Goal: Task Accomplishment & Management: Use online tool/utility

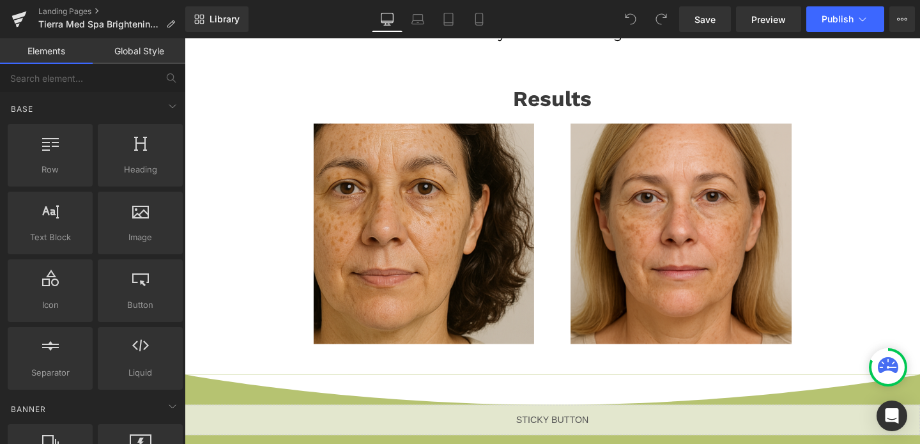
scroll to position [733, 0]
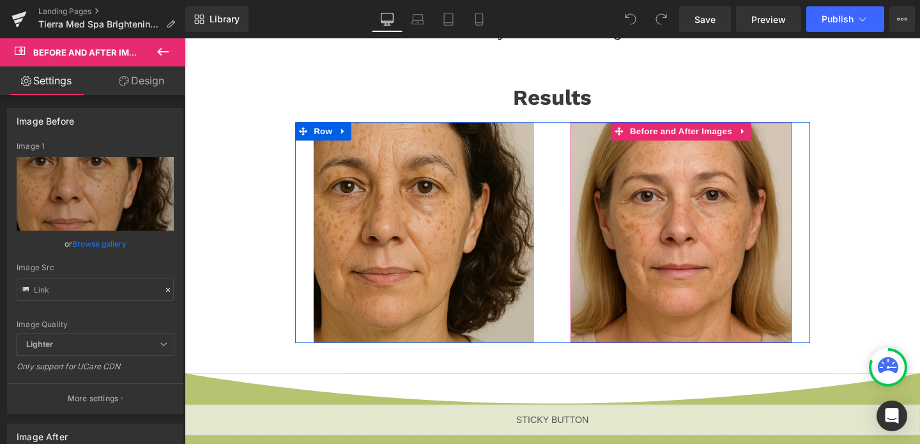
drag, startPoint x: 481, startPoint y: 266, endPoint x: 592, endPoint y: 270, distance: 111.2
click at [592, 270] on div "Before and After Images Before and After Images Row" at bounding box center [571, 243] width 541 height 233
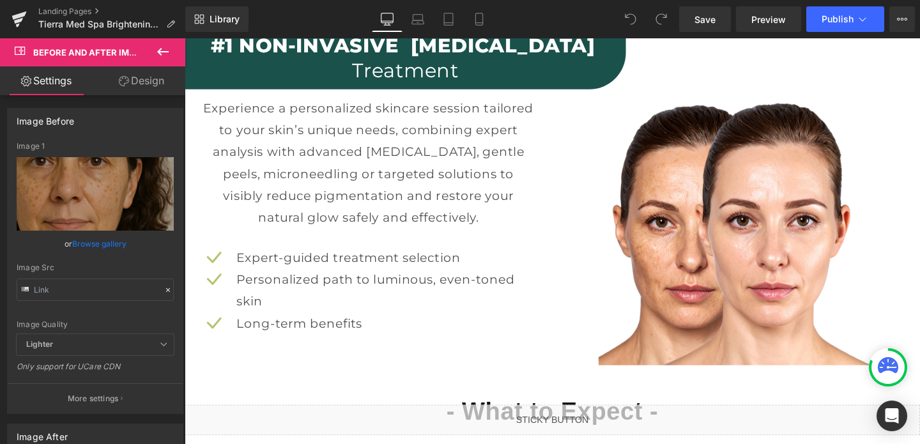
scroll to position [1378, 0]
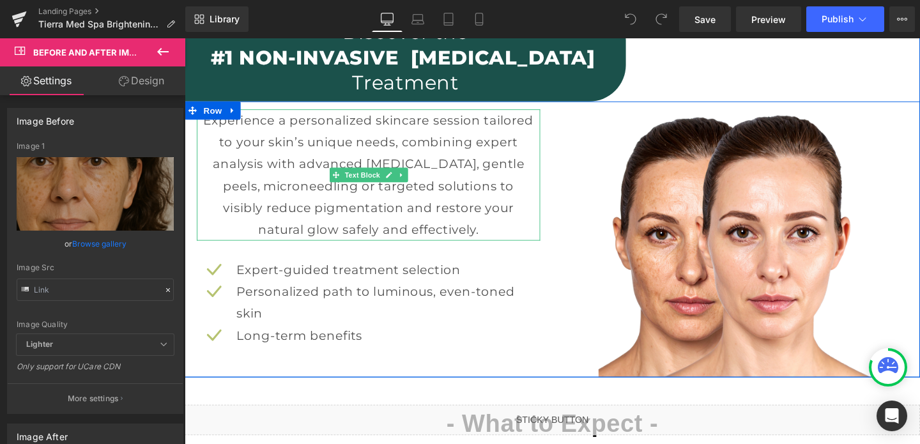
click at [341, 188] on span at bounding box center [343, 181] width 13 height 15
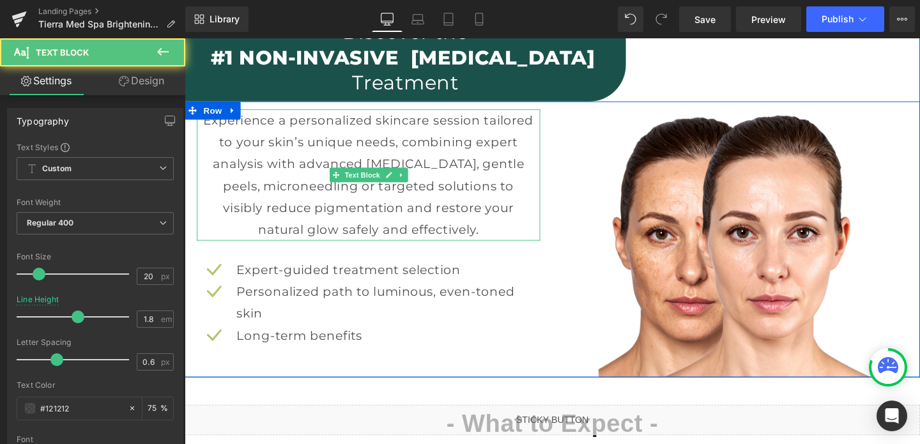
click at [235, 164] on p "Experience a personalized skincare session tailored to your skin’s unique needs…" at bounding box center [378, 182] width 348 height 138
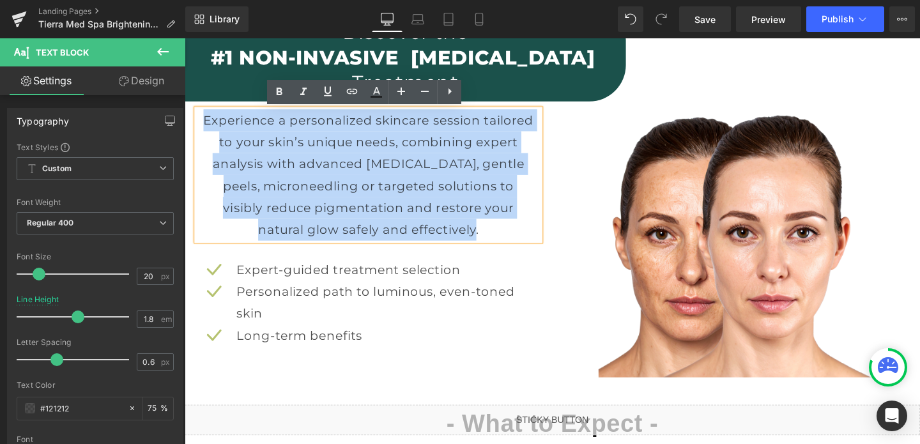
drag, startPoint x: 206, startPoint y: 124, endPoint x: 482, endPoint y: 242, distance: 300.0
click at [482, 242] on p "Experience a personalized skincare session tailored to your skin’s unique needs…" at bounding box center [378, 182] width 348 height 138
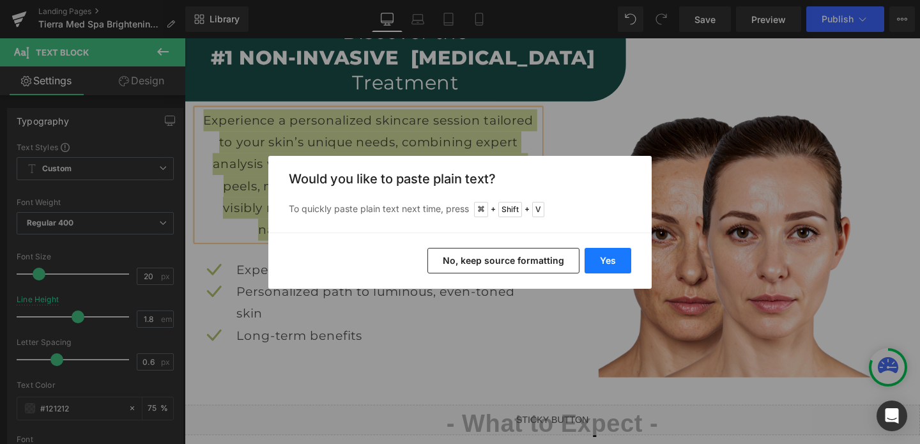
click at [613, 257] on button "Yes" at bounding box center [608, 261] width 47 height 26
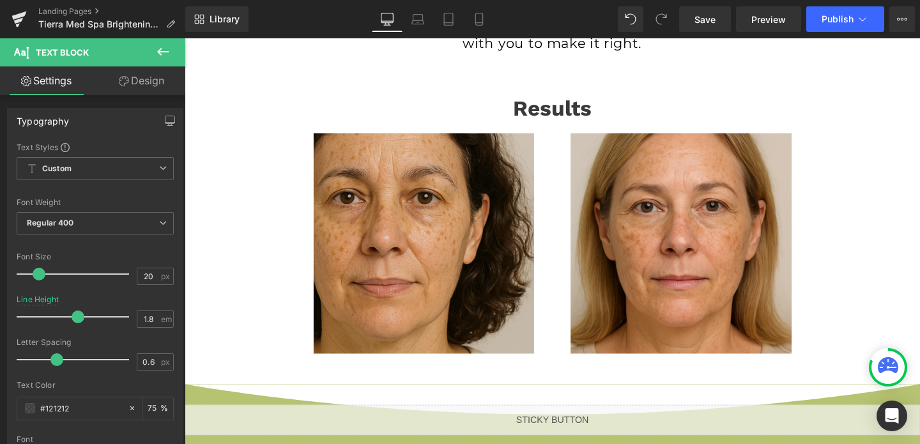
scroll to position [738, 0]
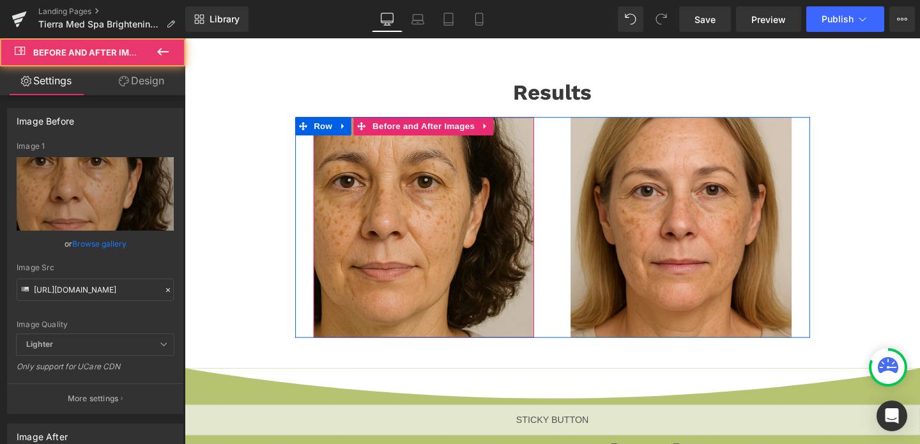
click at [459, 281] on img at bounding box center [436, 237] width 233 height 233
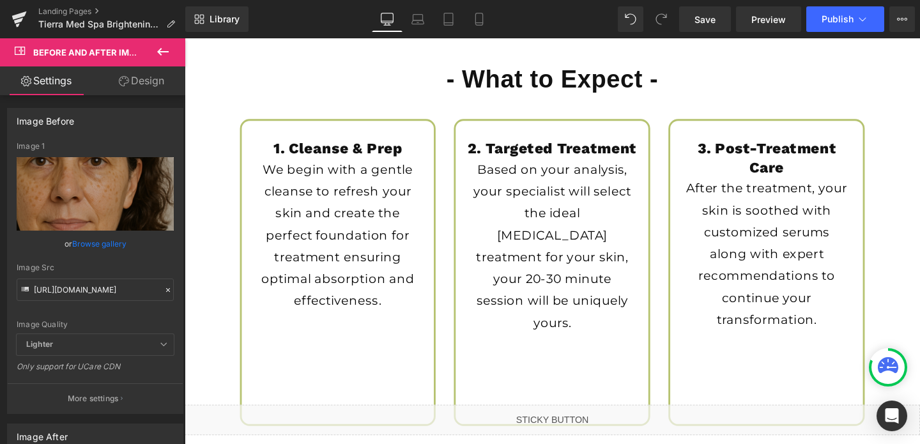
scroll to position [1839, 0]
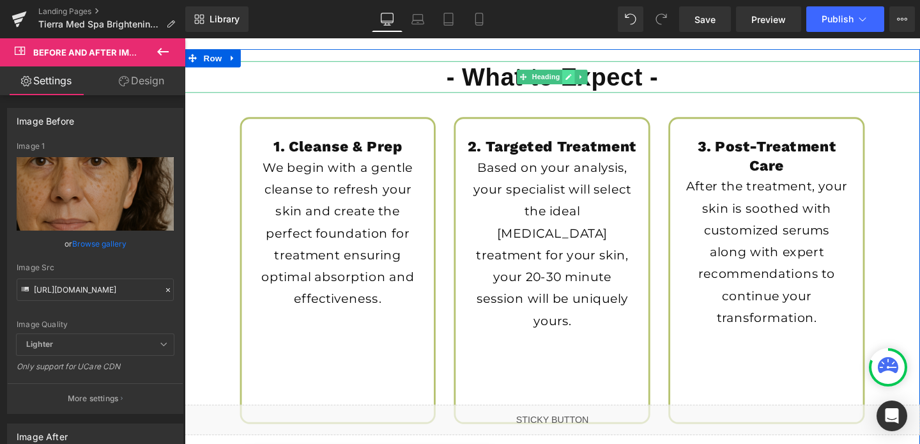
click at [590, 72] on link at bounding box center [588, 79] width 13 height 15
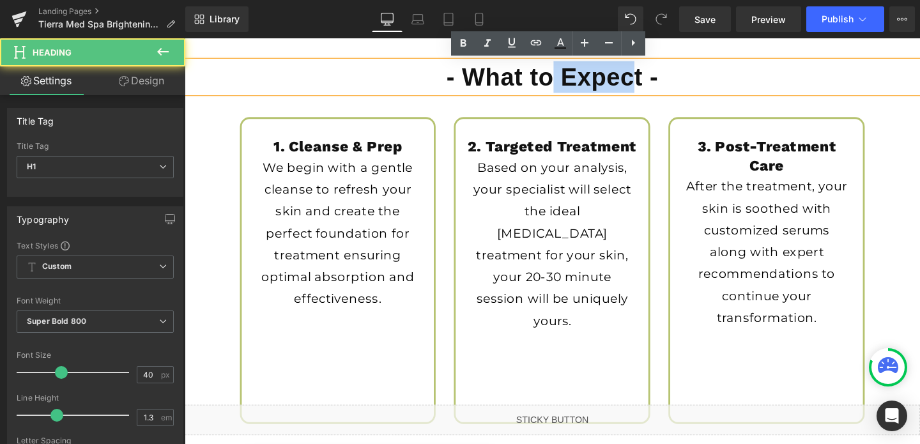
drag, startPoint x: 661, startPoint y: 82, endPoint x: 567, endPoint y: 85, distance: 94.0
click at [567, 85] on h1 "- What to Expect -" at bounding box center [571, 79] width 773 height 33
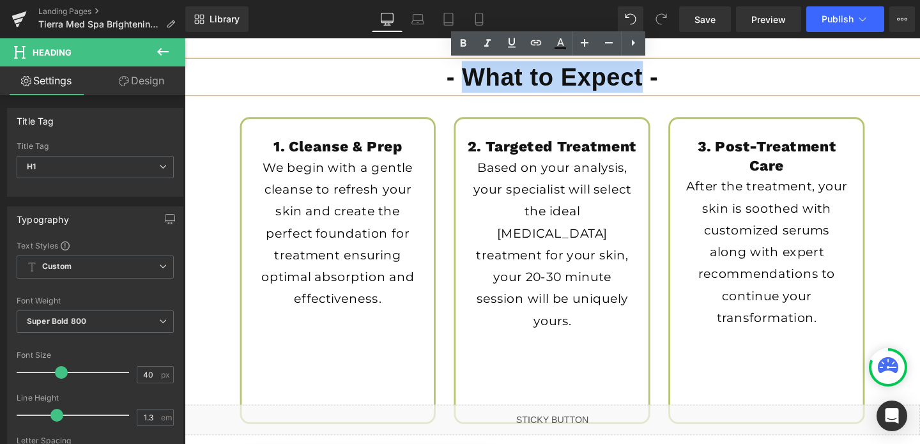
drag, startPoint x: 667, startPoint y: 85, endPoint x: 485, endPoint y: 88, distance: 182.1
click at [485, 88] on h1 "- What to Expect -" at bounding box center [571, 79] width 773 height 33
paste div
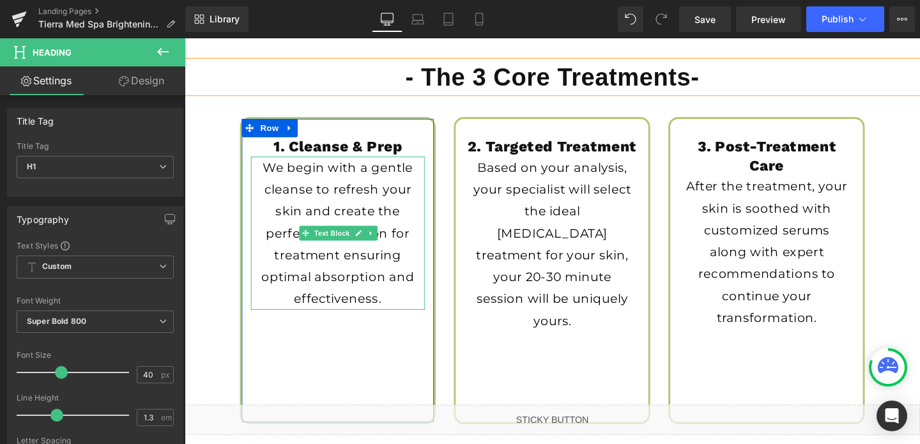
click at [416, 180] on p "We begin with a gentle cleanse to refresh your skin and create the perfect foun…" at bounding box center [346, 243] width 171 height 161
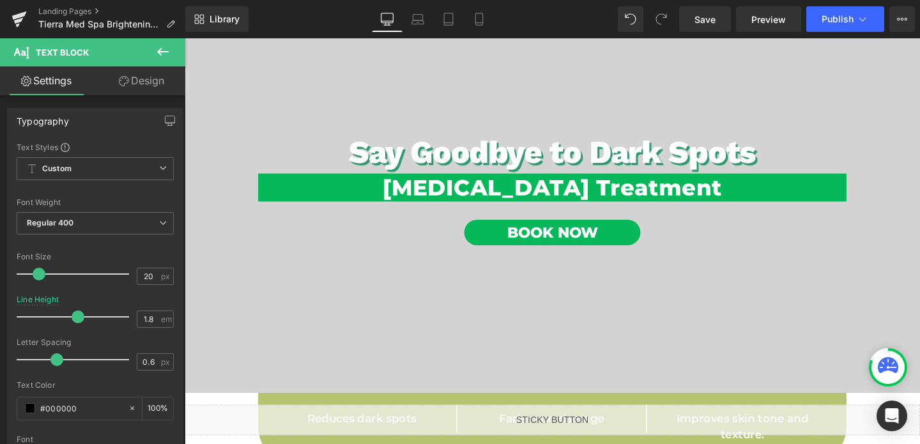
scroll to position [95, 0]
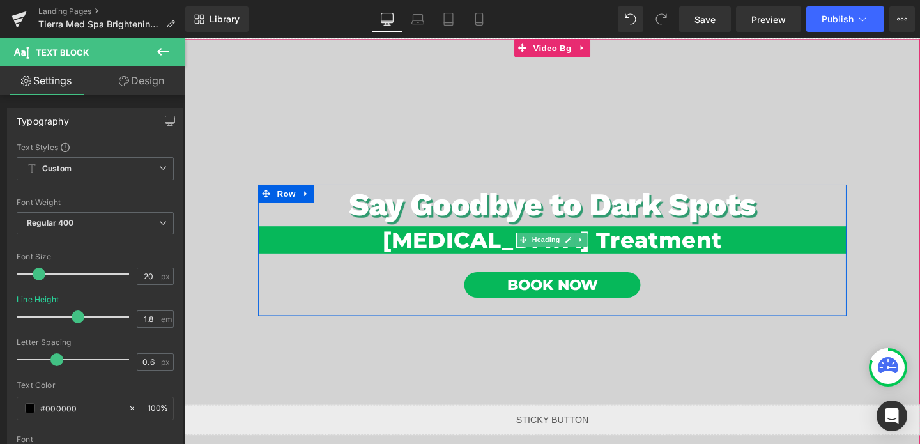
click at [329, 255] on h1 "[MEDICAL_DATA] Treatment" at bounding box center [571, 251] width 619 height 30
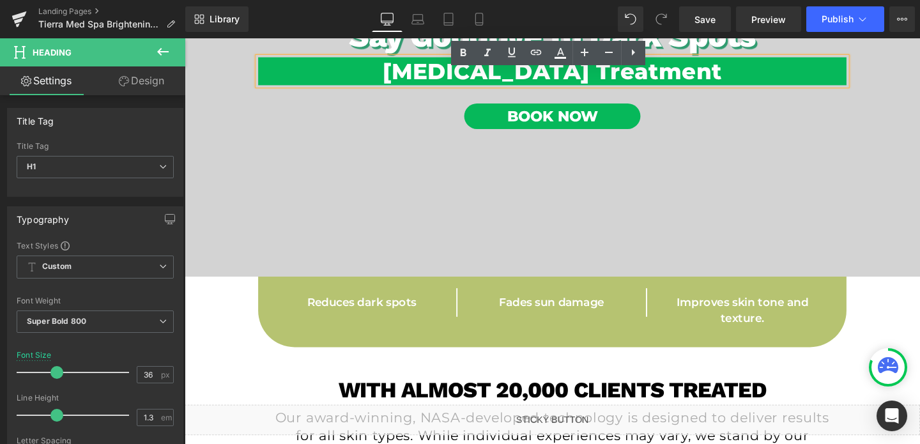
scroll to position [293, 0]
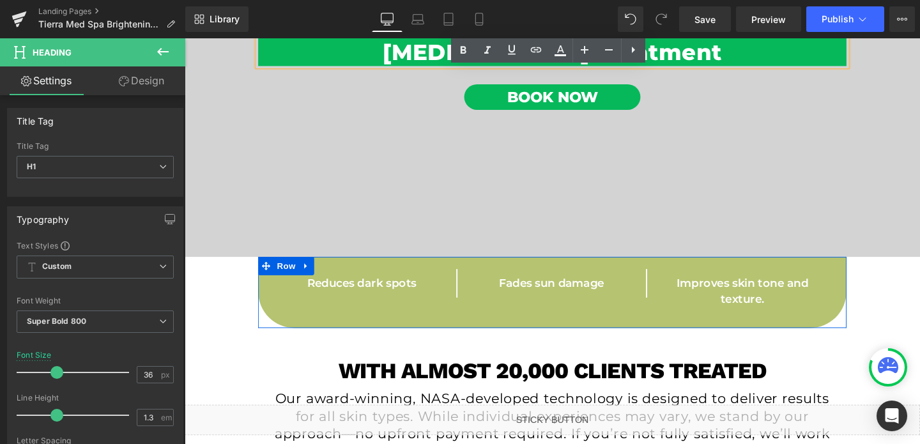
click at [268, 321] on div "Reduces dark spots Text Block Row Fades sun damage Text Block Row Improves skin…" at bounding box center [571, 312] width 619 height 62
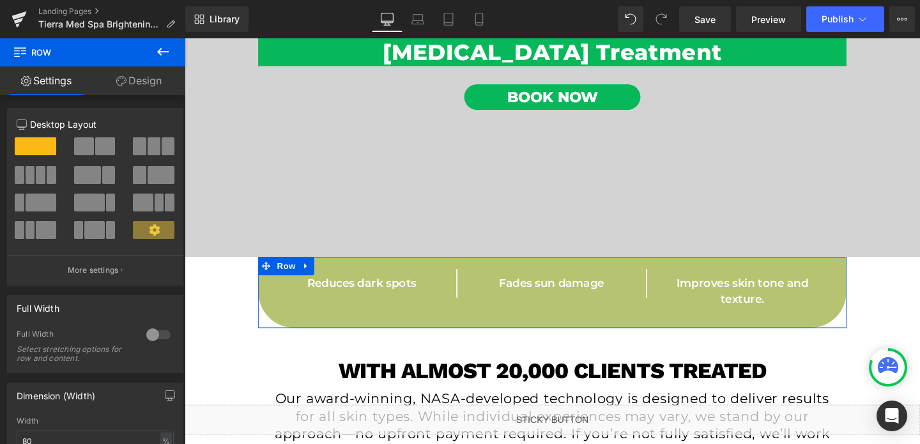
click at [148, 73] on link "Design" at bounding box center [139, 80] width 93 height 29
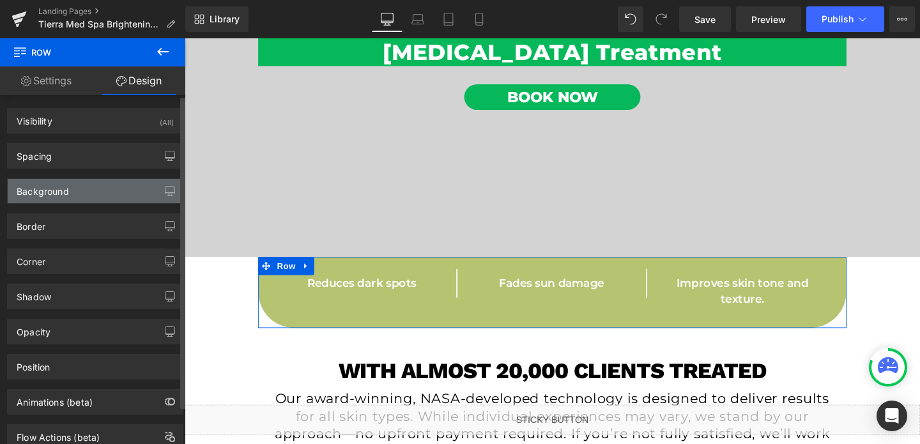
click at [95, 183] on div "Background" at bounding box center [95, 191] width 175 height 24
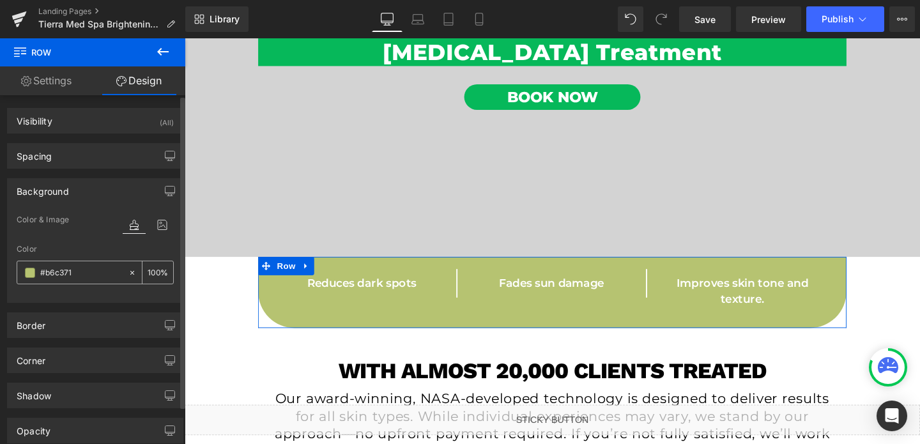
click at [30, 271] on span at bounding box center [30, 273] width 10 height 10
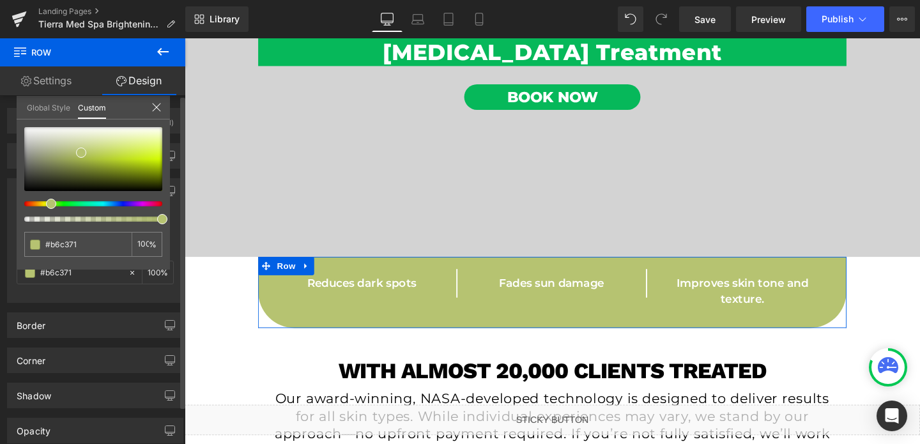
click at [121, 203] on div at bounding box center [88, 203] width 138 height 5
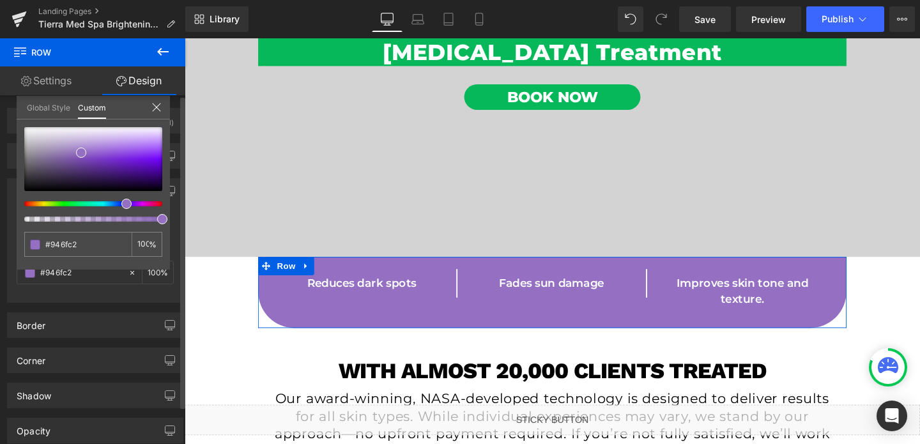
click at [112, 206] on div at bounding box center [93, 174] width 138 height 95
click at [111, 203] on div at bounding box center [88, 203] width 138 height 5
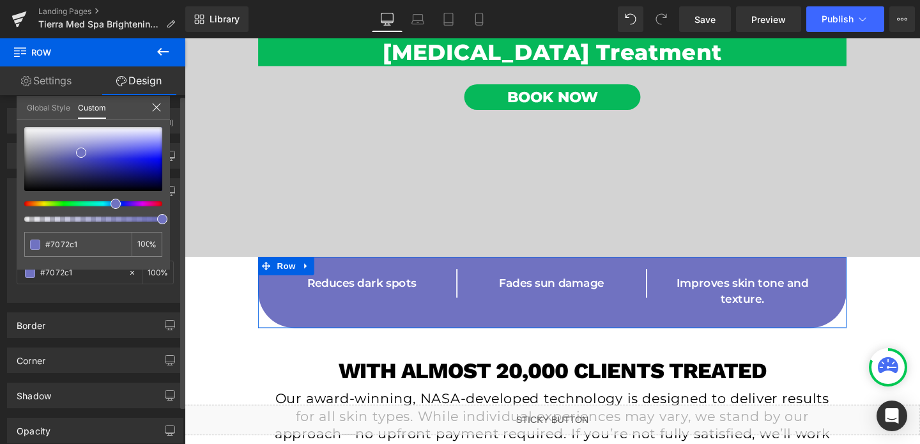
click at [125, 203] on div at bounding box center [88, 203] width 138 height 5
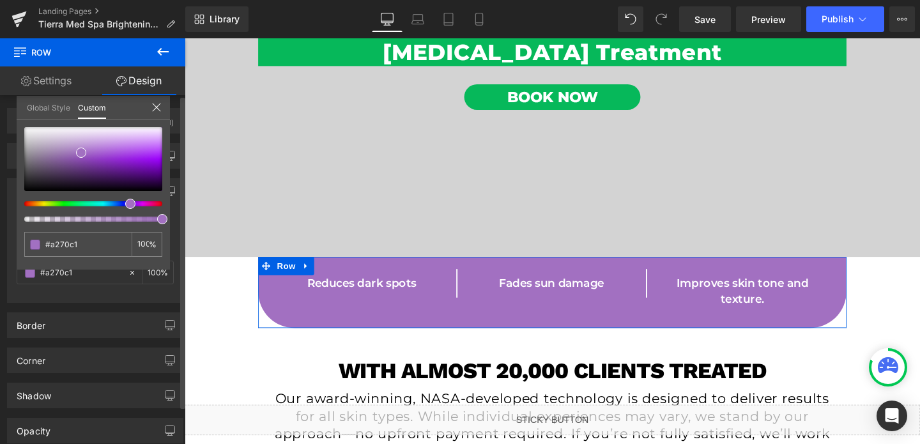
click at [136, 204] on div at bounding box center [88, 203] width 138 height 5
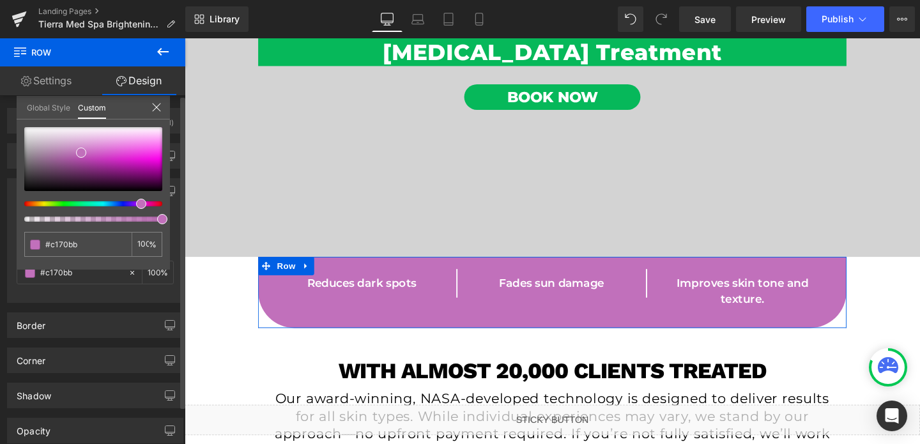
click at [126, 208] on div at bounding box center [93, 174] width 138 height 95
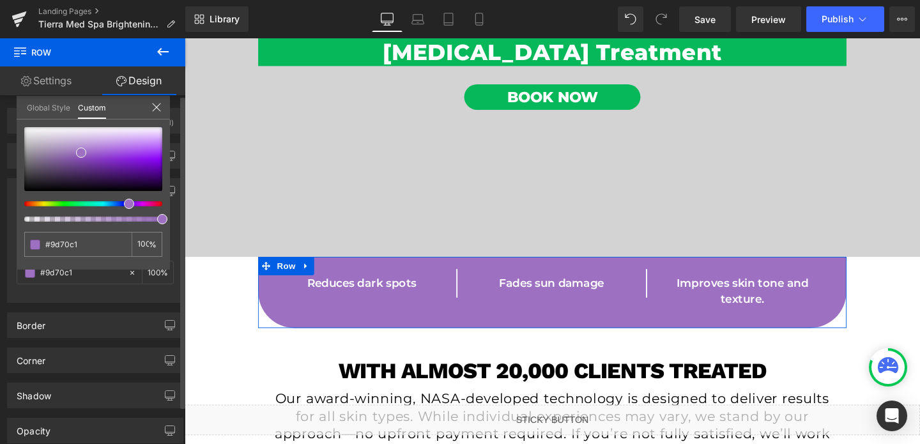
drag, startPoint x: 137, startPoint y: 204, endPoint x: 121, endPoint y: 209, distance: 17.4
click at [121, 209] on div at bounding box center [93, 174] width 138 height 95
click at [79, 141] on div at bounding box center [93, 159] width 138 height 64
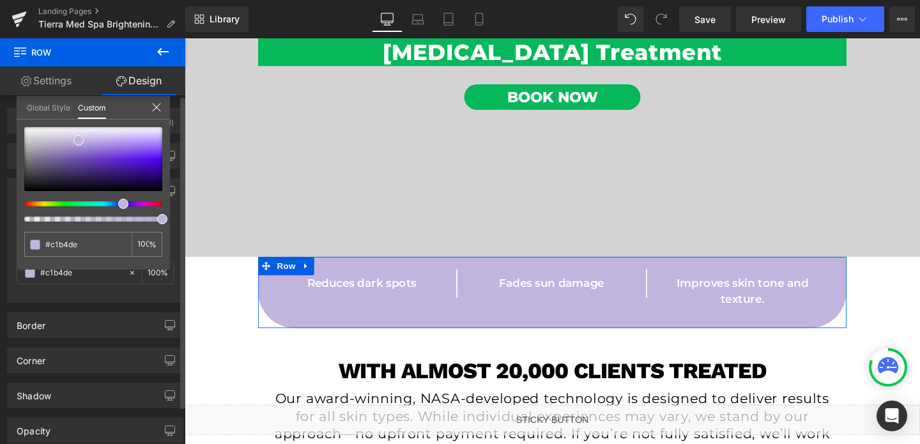
drag, startPoint x: 126, startPoint y: 205, endPoint x: 116, endPoint y: 211, distance: 11.7
click at [116, 211] on div at bounding box center [93, 174] width 138 height 95
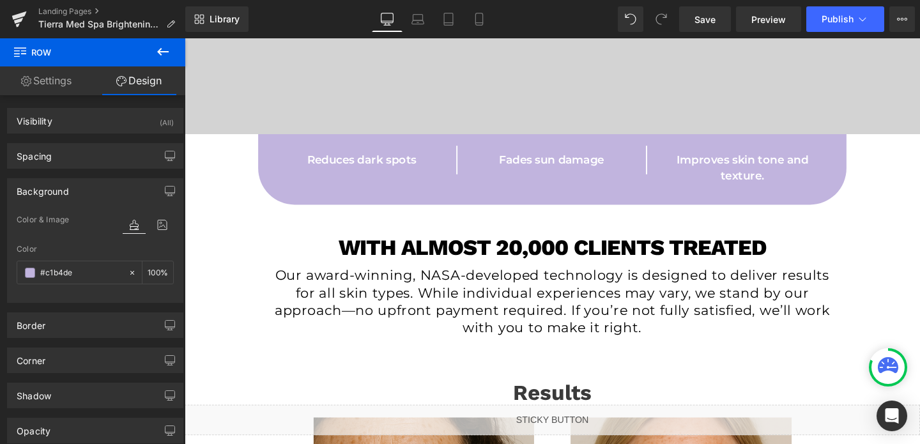
scroll to position [427, 0]
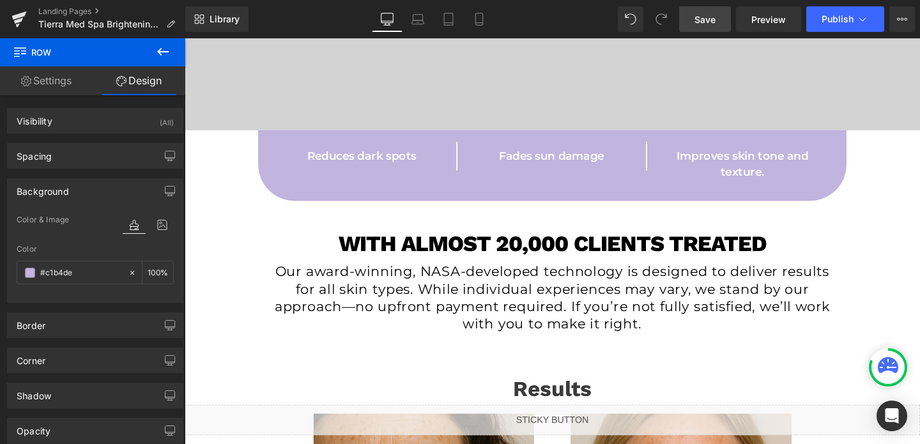
click at [709, 26] on span "Save" at bounding box center [705, 19] width 21 height 13
click at [731, 20] on link "Save" at bounding box center [705, 19] width 52 height 26
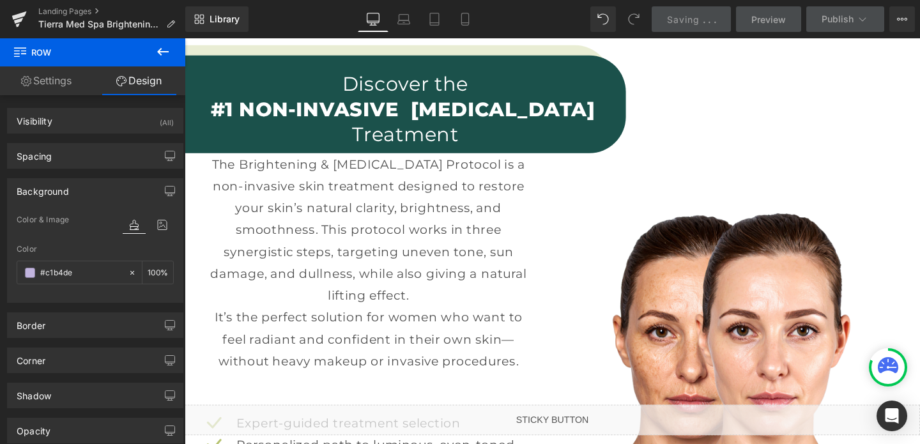
scroll to position [1325, 0]
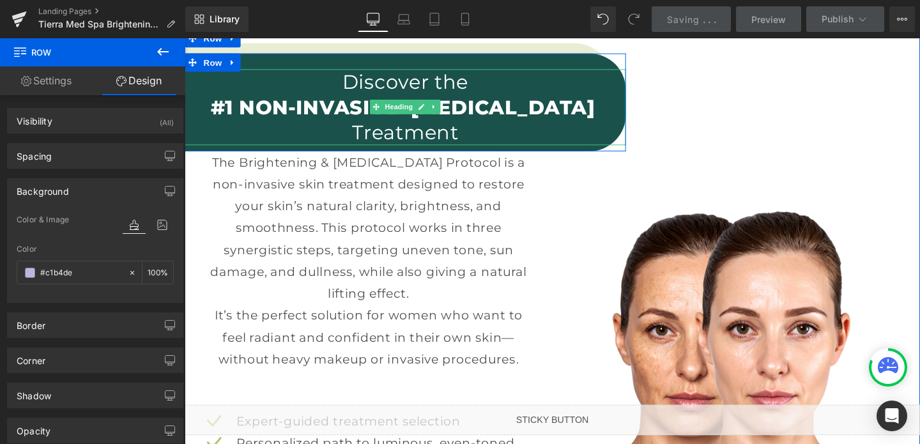
click at [620, 79] on h1 "Discover the" at bounding box center [417, 84] width 464 height 27
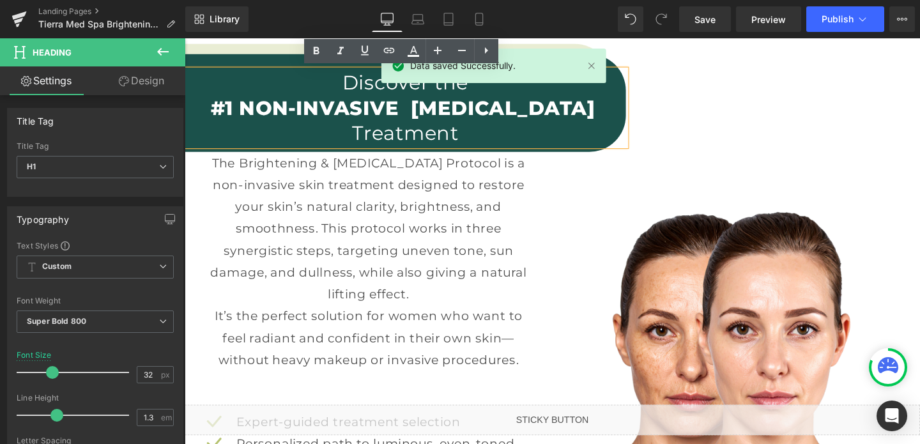
click at [646, 92] on h1 "Discover the" at bounding box center [417, 85] width 464 height 27
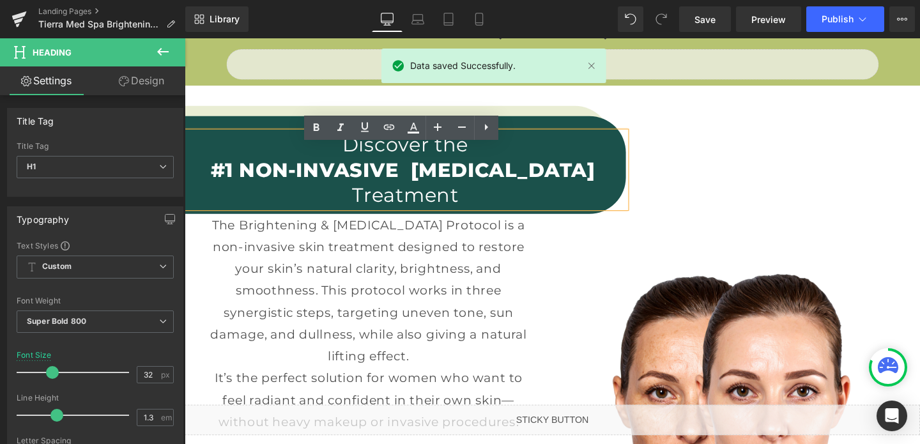
scroll to position [1234, 0]
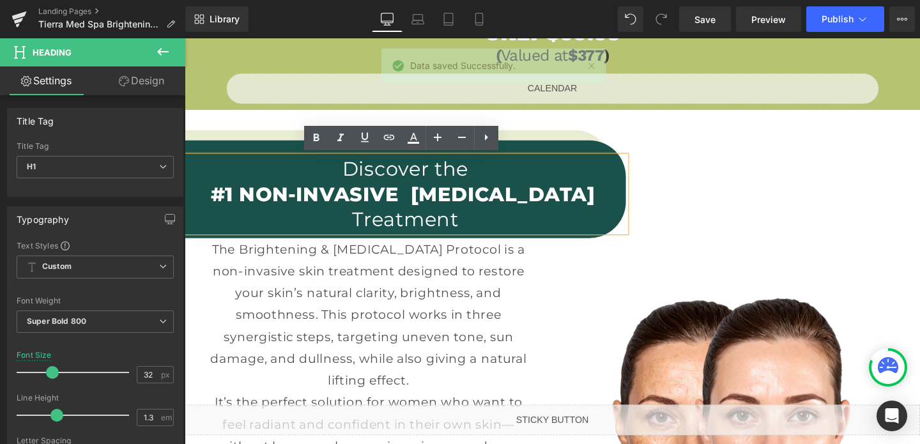
click at [624, 151] on div "Discover the #1 NON-INVASIVE [MEDICAL_DATA] Treatment Heading" at bounding box center [417, 199] width 464 height 99
